Goal: Task Accomplishment & Management: Manage account settings

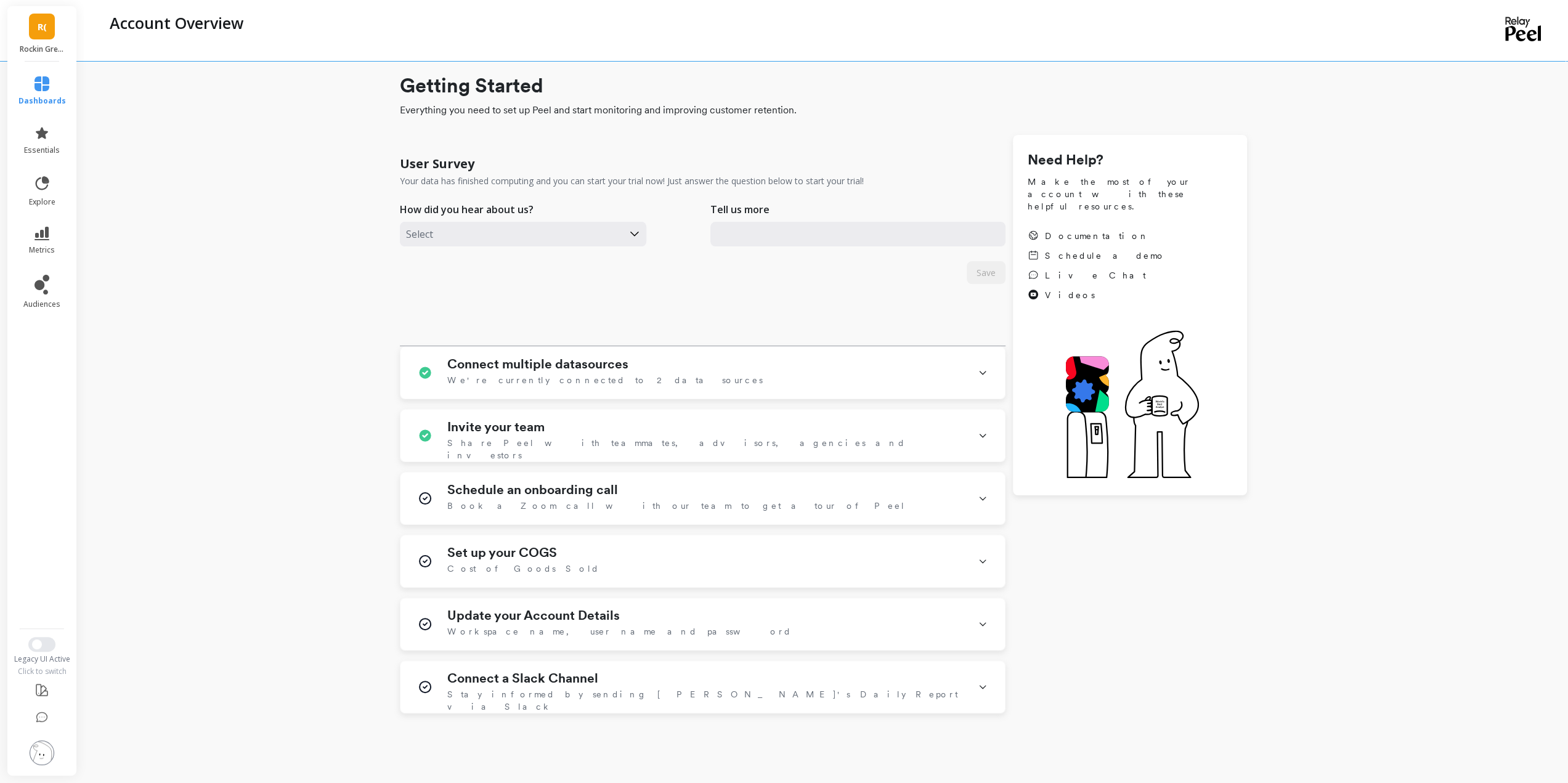
click at [37, 18] on link "R(" at bounding box center [41, 26] width 26 height 26
click at [151, 227] on span "Tailored 600" at bounding box center [175, 228] width 96 height 10
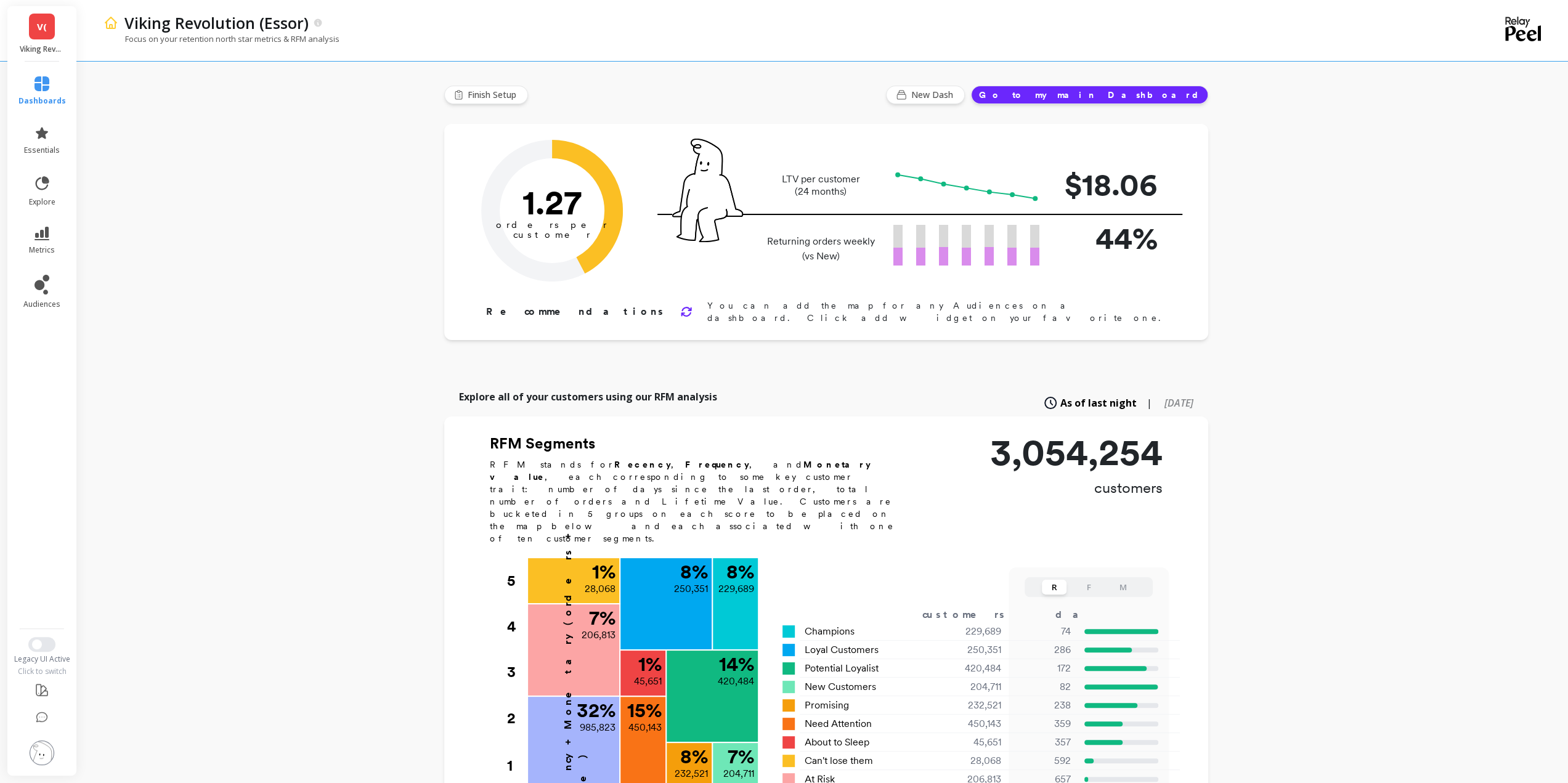
click at [43, 747] on img at bounding box center [41, 752] width 25 height 25
click at [165, 263] on span "Profile settings" at bounding box center [146, 263] width 59 height 12
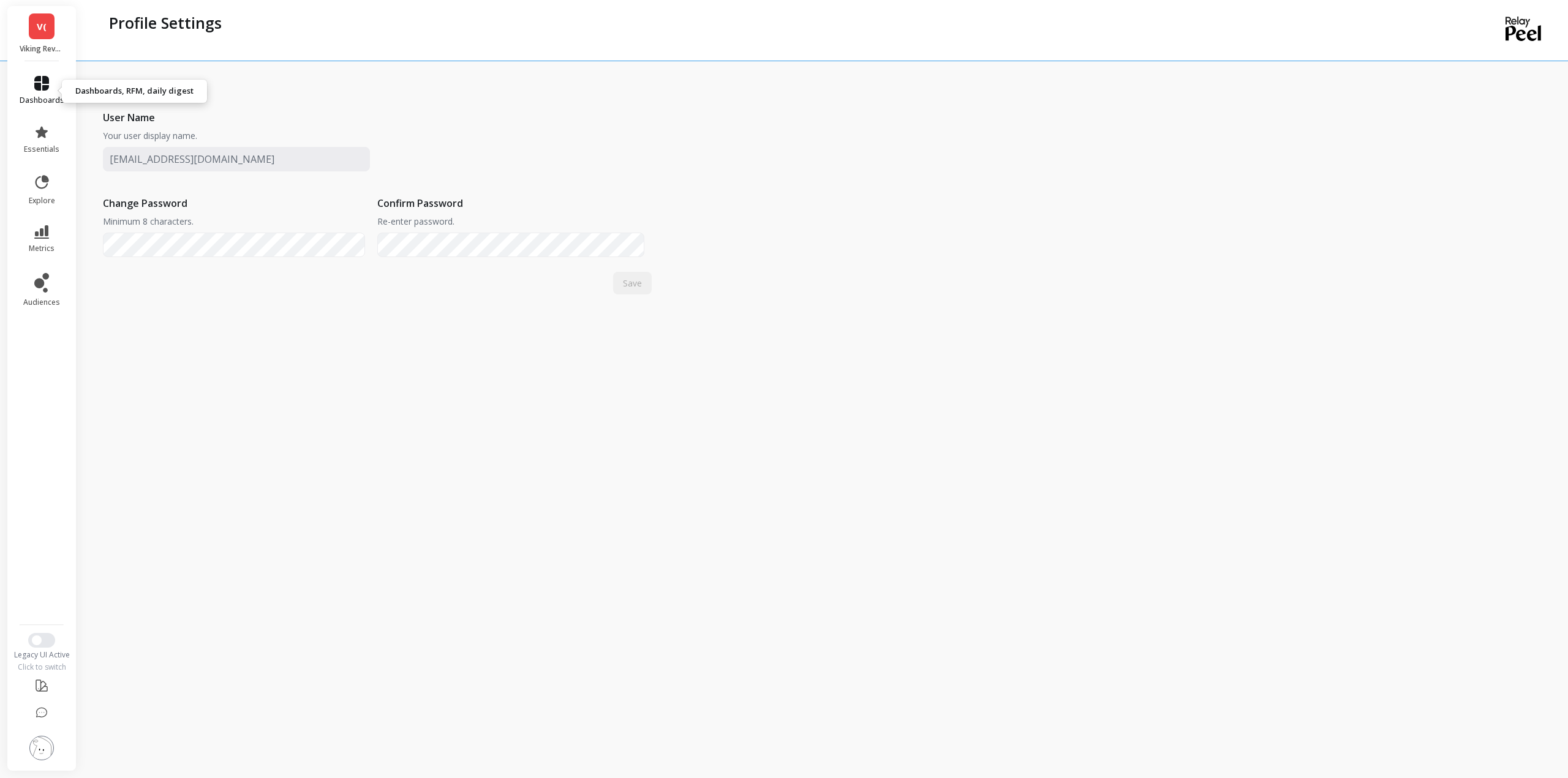
click at [46, 87] on icon at bounding box center [42, 84] width 15 height 15
click at [589, 599] on div "Account Details User Name Your user display name. Change Password Minimum 8 cha…" at bounding box center [378, 386] width 549 height 753
